Goal: Task Accomplishment & Management: Manage account settings

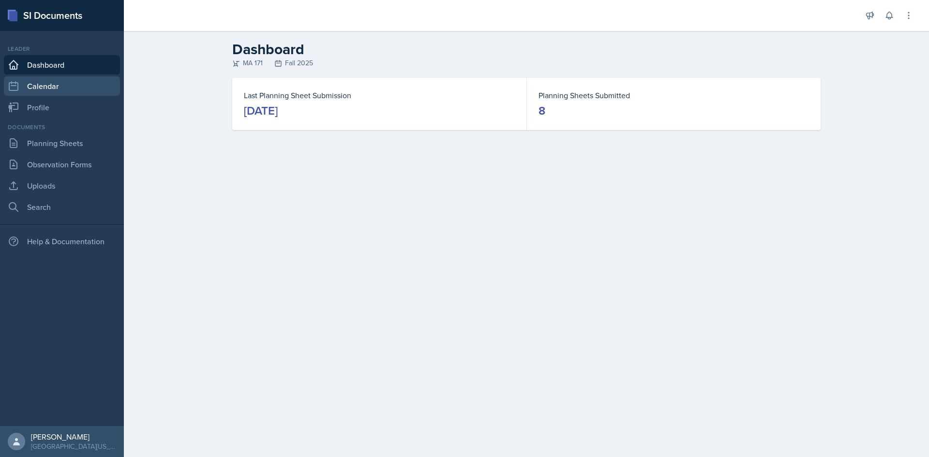
click at [92, 81] on link "Calendar" at bounding box center [62, 85] width 116 height 19
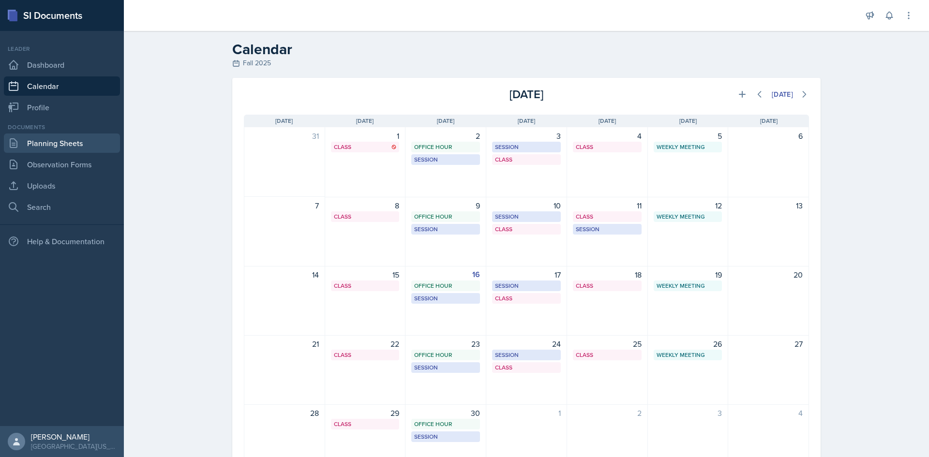
click at [77, 144] on link "Planning Sheets" at bounding box center [62, 143] width 116 height 19
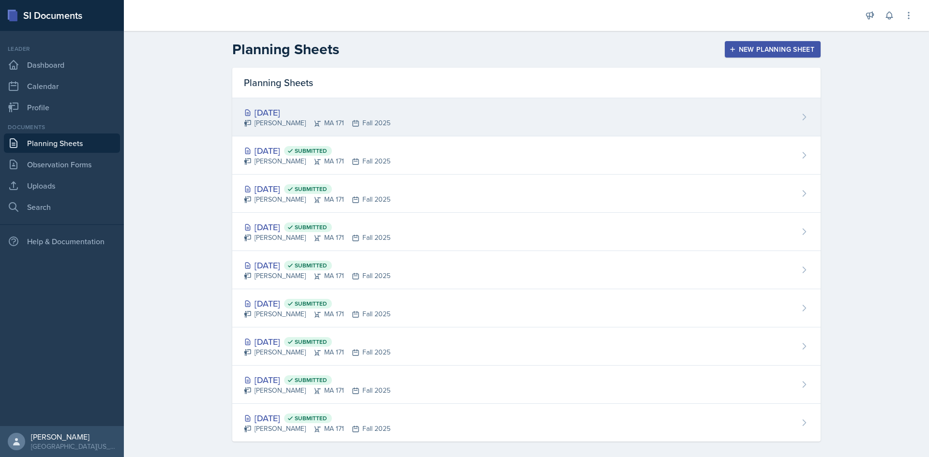
click at [292, 110] on div "[DATE]" at bounding box center [317, 112] width 147 height 13
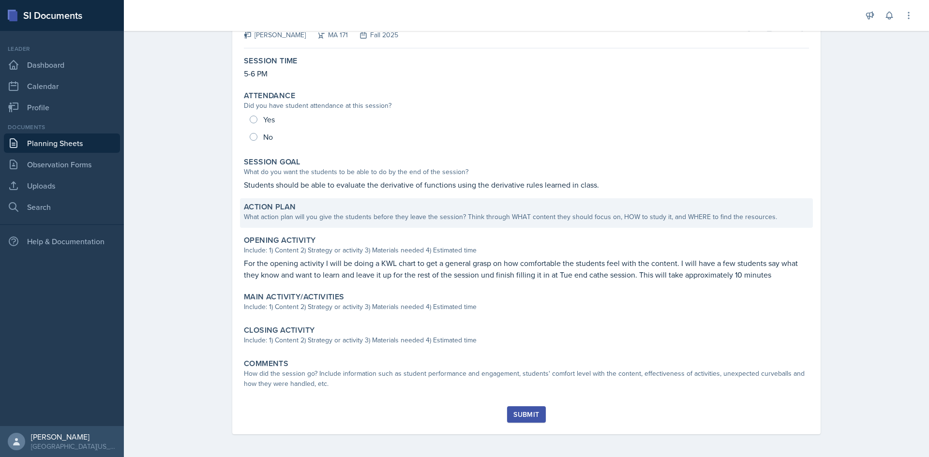
scroll to position [71, 0]
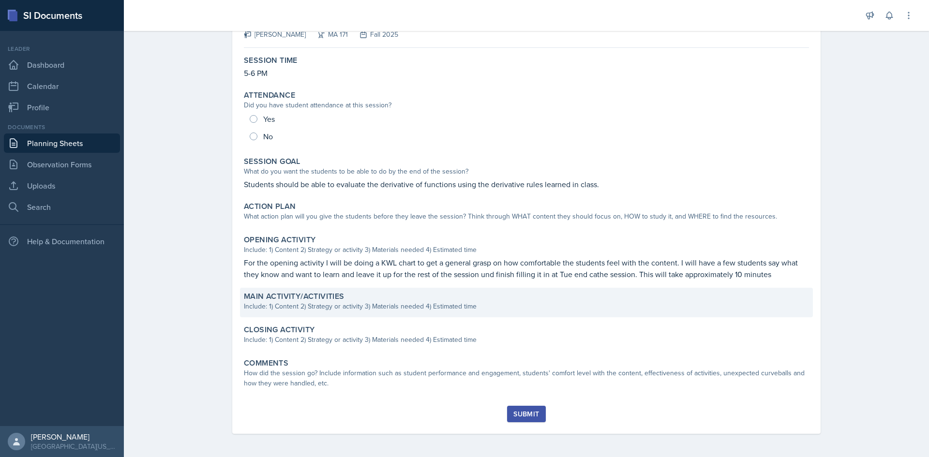
click at [578, 306] on div "Include: 1) Content 2) Strategy or activity 3) Materials needed 4) Estimated ti…" at bounding box center [526, 307] width 565 height 10
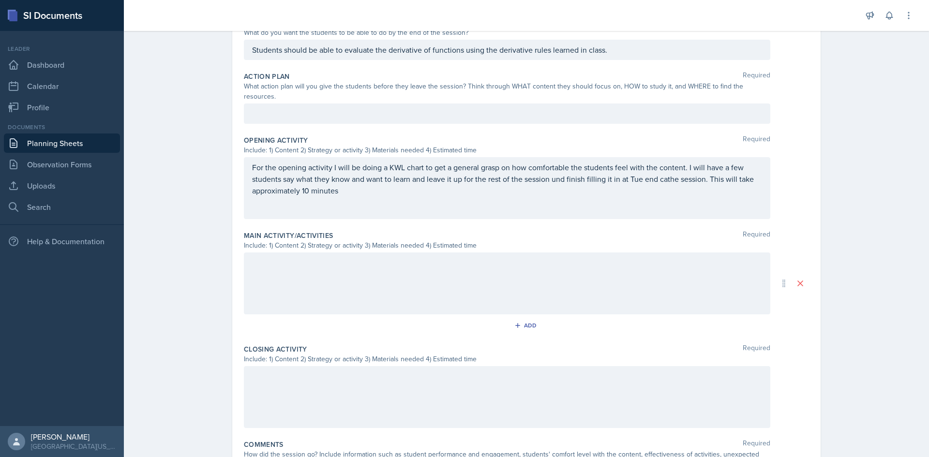
click at [380, 290] on div at bounding box center [507, 284] width 527 height 62
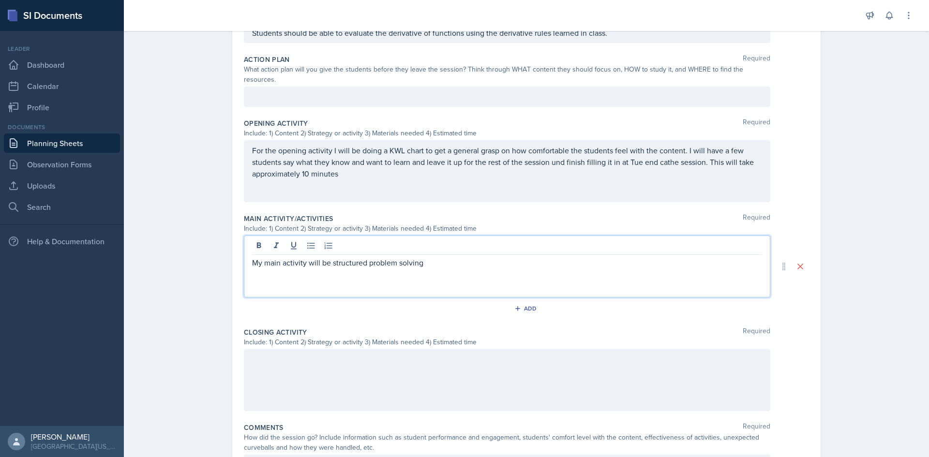
click at [379, 302] on div "Add" at bounding box center [526, 311] width 565 height 18
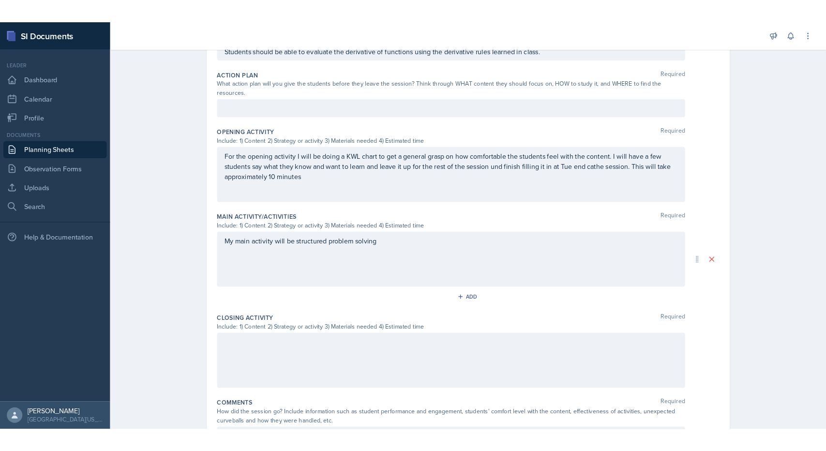
scroll to position [0, 0]
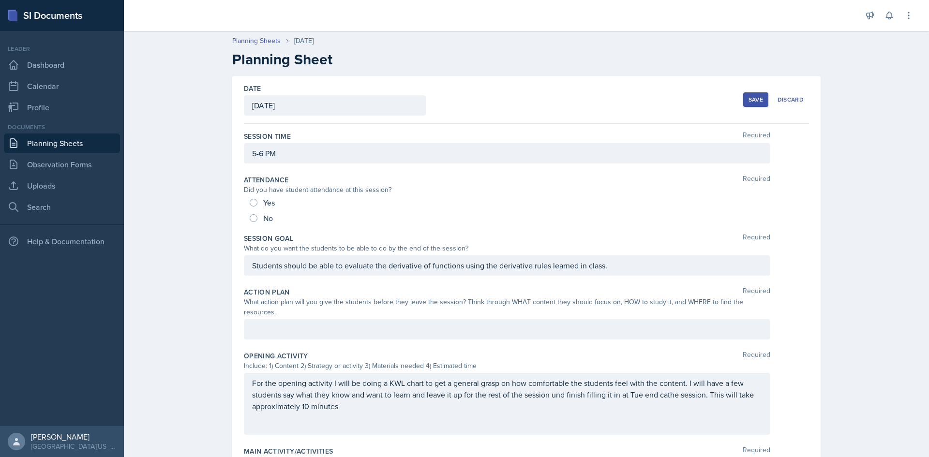
click at [760, 96] on button "Save" at bounding box center [755, 99] width 25 height 15
